Goal: Register for event/course

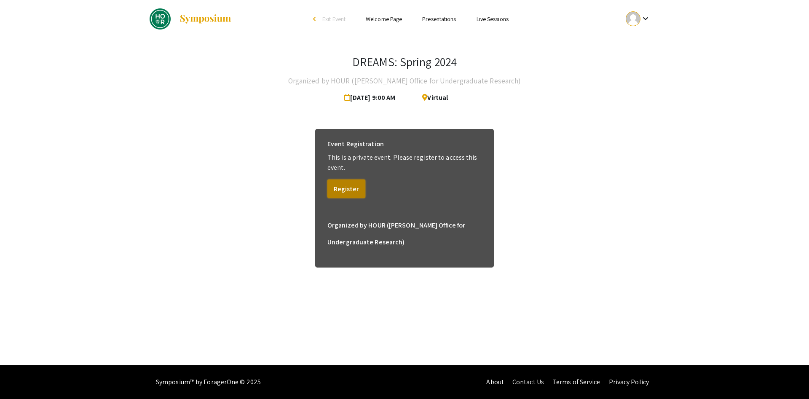
click at [341, 193] on button "Register" at bounding box center [346, 188] width 38 height 19
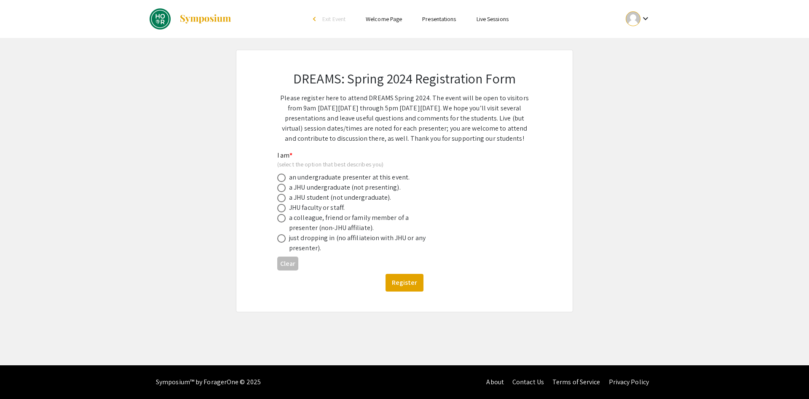
click at [284, 181] on span at bounding box center [281, 178] width 8 height 8
click at [284, 181] on input "radio" at bounding box center [281, 178] width 8 height 8
radio input "true"
click at [407, 282] on button "Register" at bounding box center [404, 283] width 38 height 18
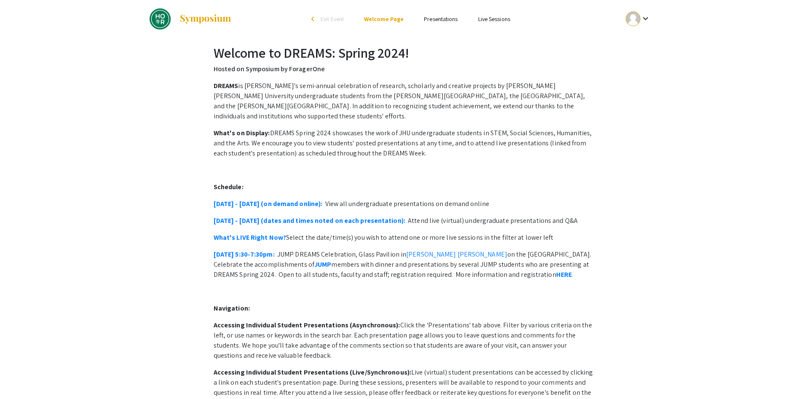
click at [441, 16] on link "Presentations" at bounding box center [441, 19] width 34 height 8
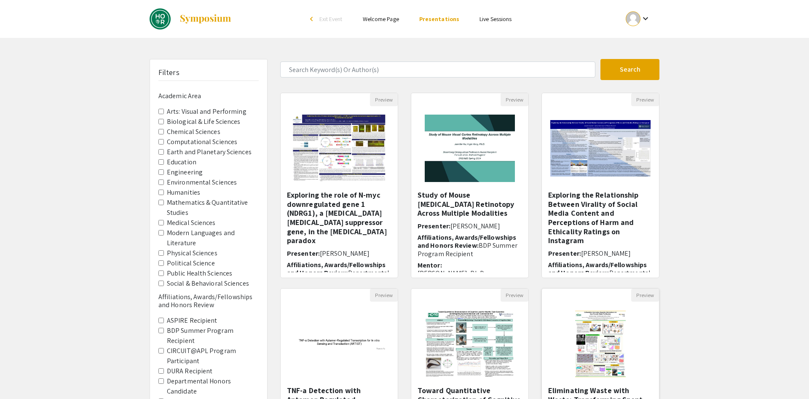
scroll to position [160, 0]
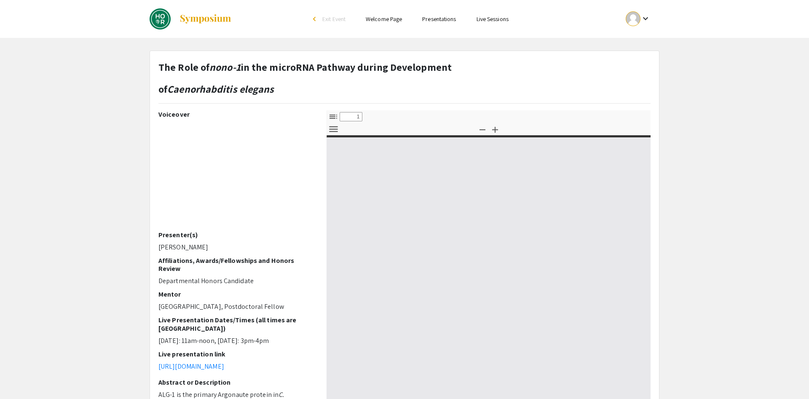
select select "custom"
type input "0"
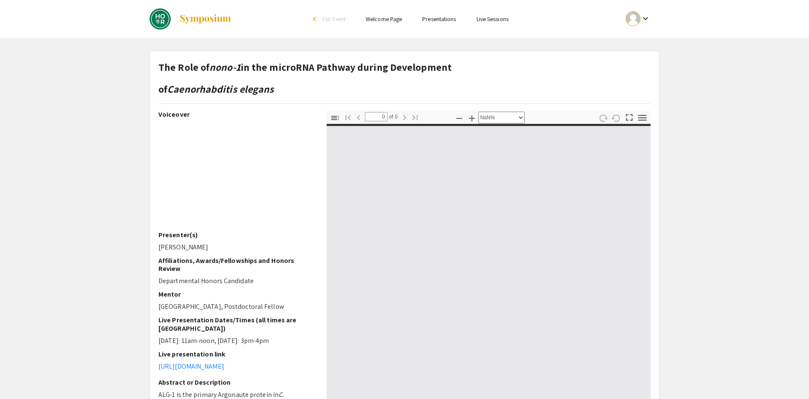
select select "auto"
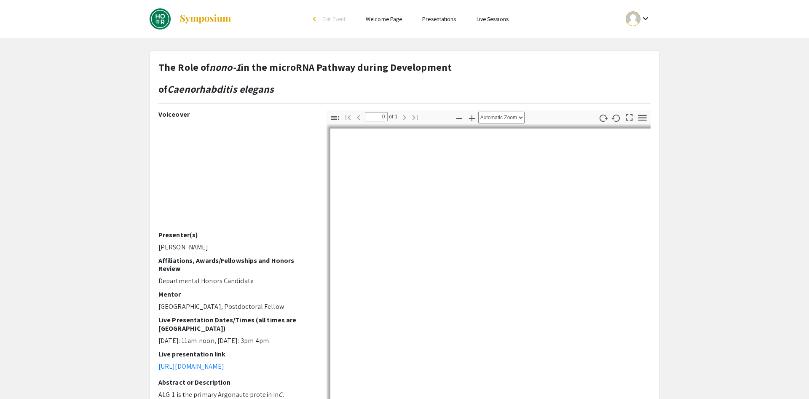
type input "1"
select select "auto"
